Goal: Check status: Check status

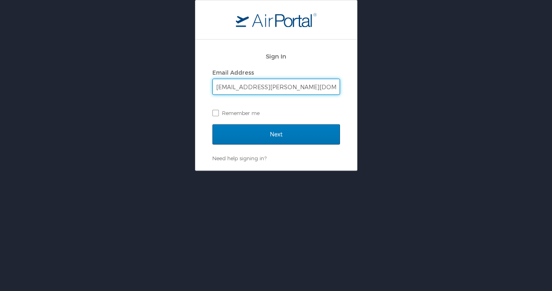
type input "[EMAIL_ADDRESS][PERSON_NAME][DOMAIN_NAME]"
click at [212, 124] on input "Next" at bounding box center [276, 134] width 128 height 20
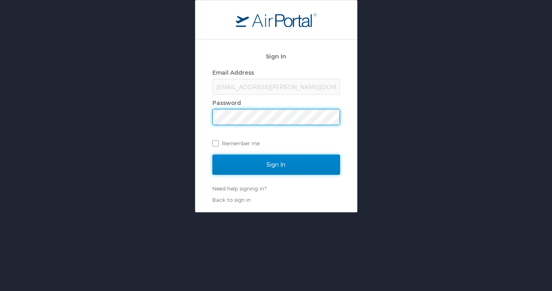
click at [309, 166] on input "Sign In" at bounding box center [276, 165] width 128 height 20
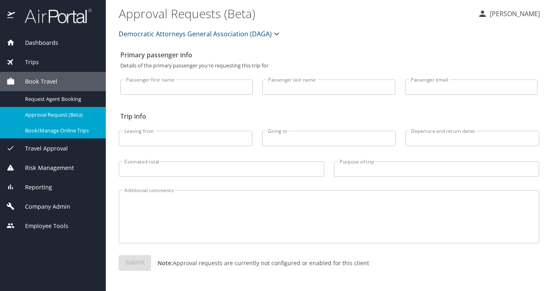
click at [51, 134] on span "Book/Manage Online Trips" at bounding box center [60, 131] width 71 height 8
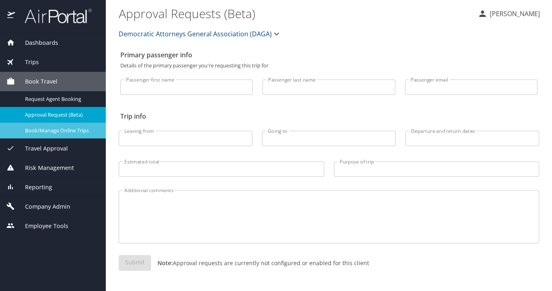
click at [56, 134] on span "Book/Manage Online Trips" at bounding box center [60, 131] width 71 height 8
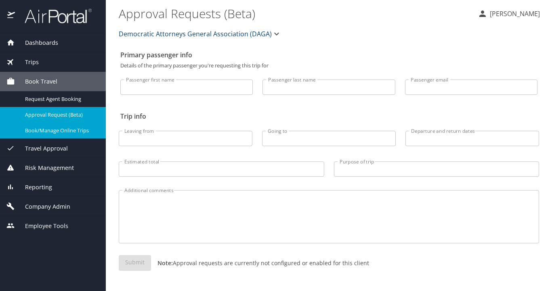
click at [32, 60] on span "Trips" at bounding box center [27, 62] width 24 height 9
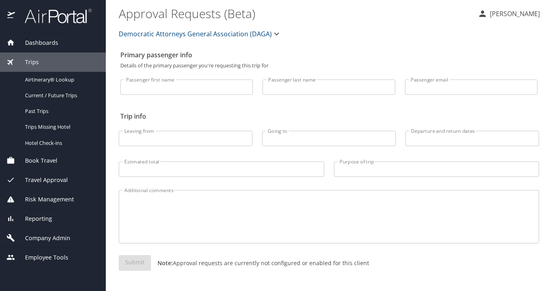
click at [46, 65] on div "Trips" at bounding box center [52, 62] width 93 height 9
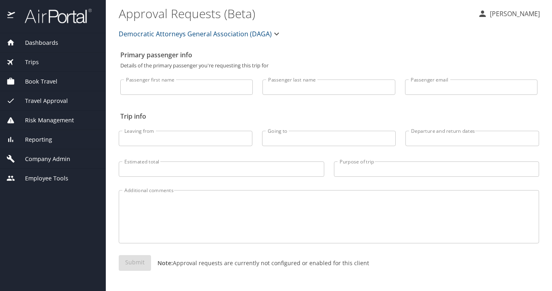
click at [27, 63] on span "Trips" at bounding box center [27, 62] width 24 height 9
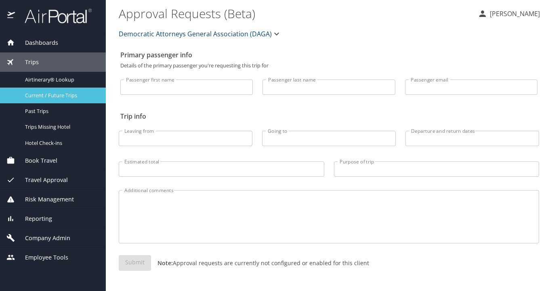
click at [57, 101] on link "Current / Future Trips" at bounding box center [53, 96] width 106 height 16
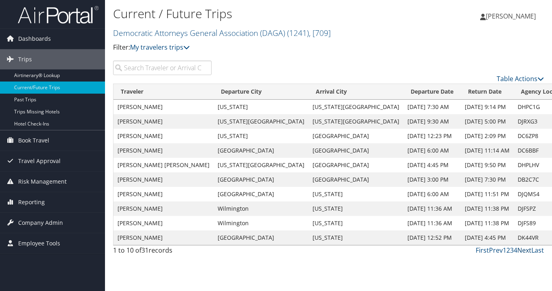
click at [527, 250] on link "Next" at bounding box center [524, 250] width 14 height 9
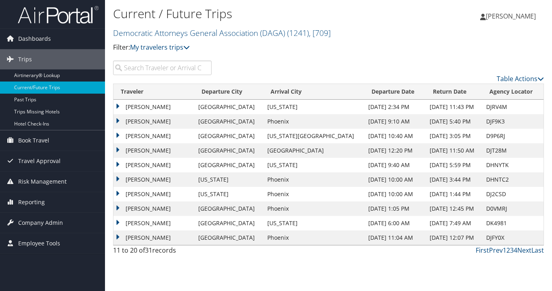
click at [116, 178] on td "[PERSON_NAME]" at bounding box center [154, 179] width 81 height 15
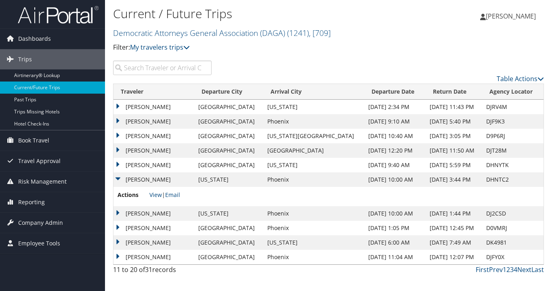
click at [117, 178] on td "[PERSON_NAME]" at bounding box center [154, 179] width 81 height 15
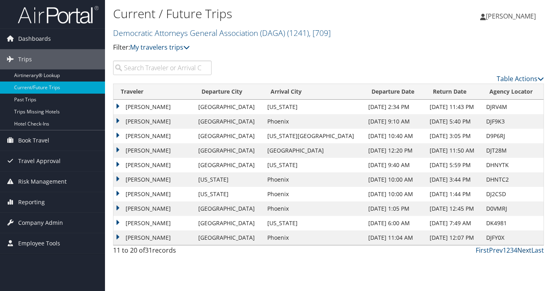
drag, startPoint x: 521, startPoint y: 250, endPoint x: 426, endPoint y: 222, distance: 98.4
click at [521, 250] on link "Next" at bounding box center [524, 250] width 14 height 9
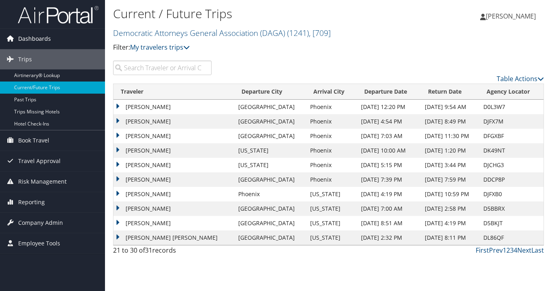
click at [46, 42] on span "Dashboards" at bounding box center [34, 39] width 33 height 20
